Goal: Find specific page/section

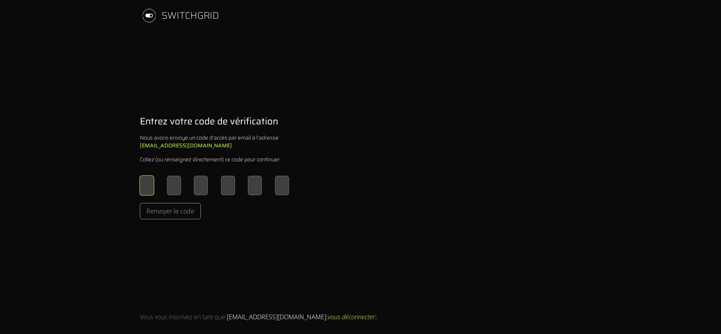
click at [152, 183] on input "Please enter OTP character 1" at bounding box center [147, 185] width 14 height 19
click at [145, 183] on input "Please enter OTP character 1" at bounding box center [147, 185] width 14 height 19
type input "*"
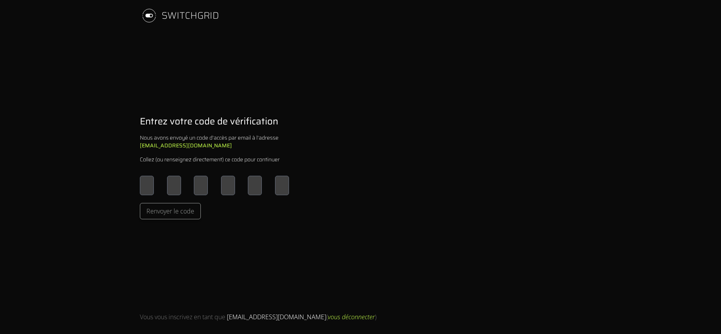
type input "*"
